Goal: Information Seeking & Learning: Learn about a topic

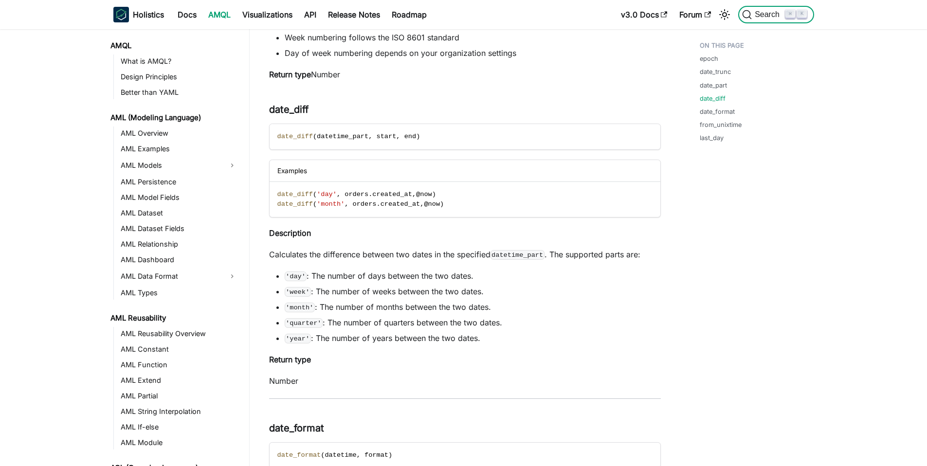
scroll to position [647, 0]
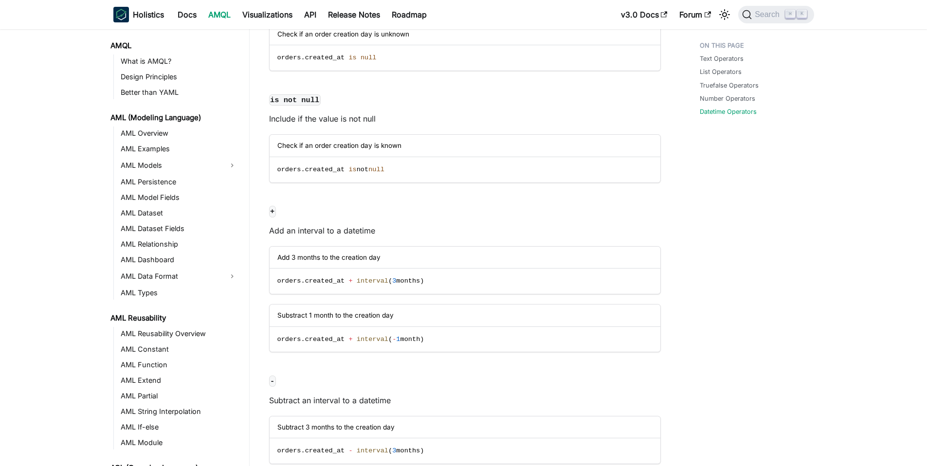
scroll to position [211, 0]
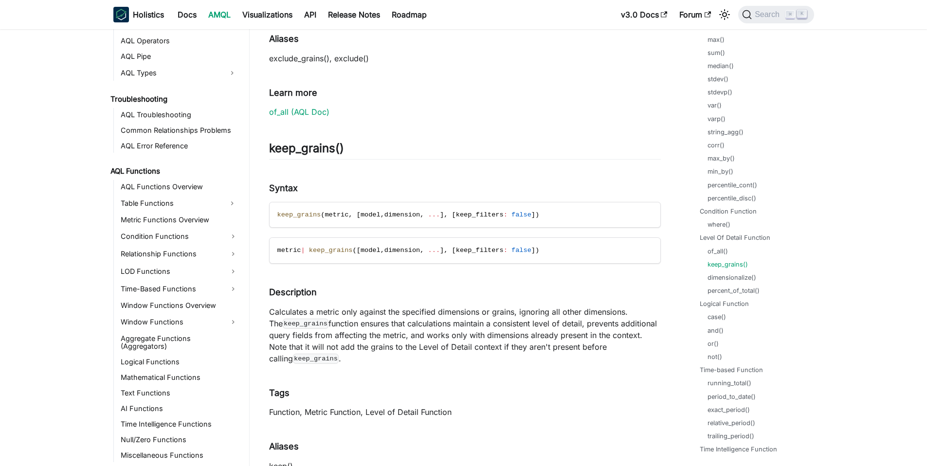
scroll to position [205, 0]
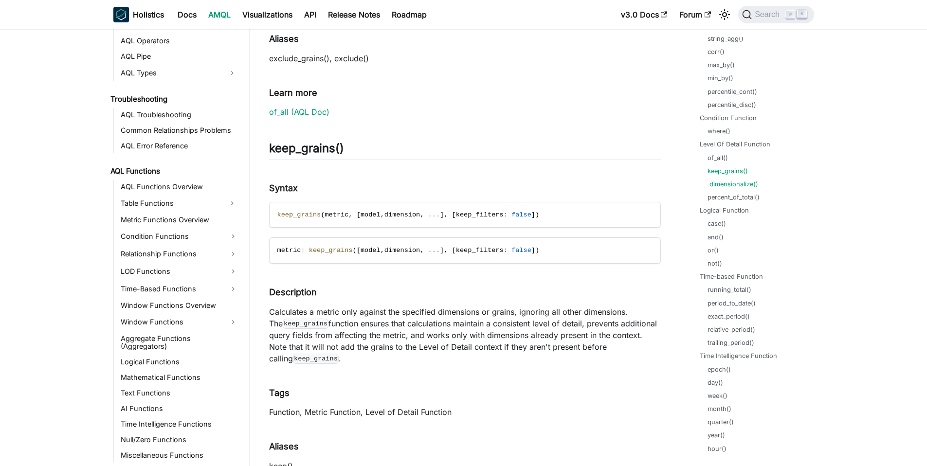
click at [740, 186] on link "dimensionalize()" at bounding box center [734, 184] width 49 height 9
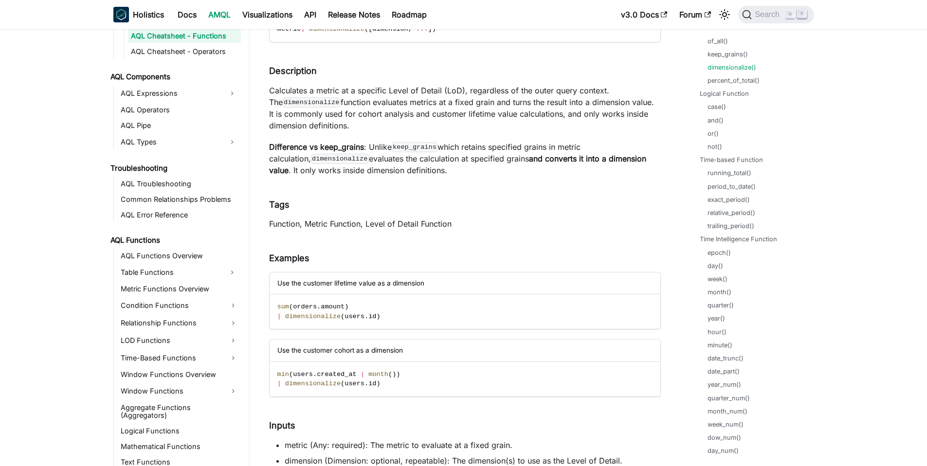
scroll to position [14774, 0]
drag, startPoint x: 277, startPoint y: 316, endPoint x: 345, endPoint y: 313, distance: 67.3
click at [345, 313] on span "| dimensionalize ( users . id )" at bounding box center [328, 315] width 103 height 7
copy span "| dimensionalize ("
